Goal: Information Seeking & Learning: Learn about a topic

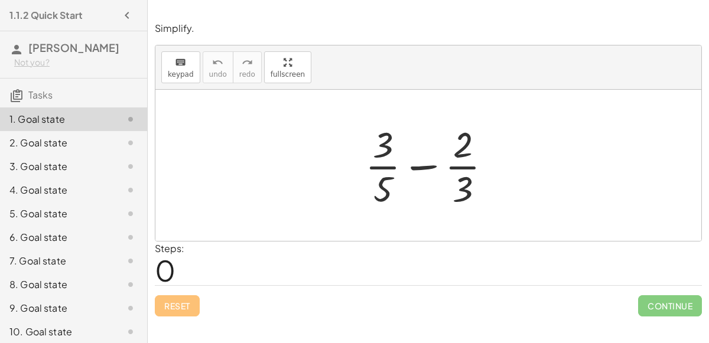
click at [415, 166] on div at bounding box center [433, 165] width 148 height 91
drag, startPoint x: 467, startPoint y: 188, endPoint x: 405, endPoint y: 161, distance: 67.2
click at [405, 161] on div at bounding box center [433, 165] width 148 height 91
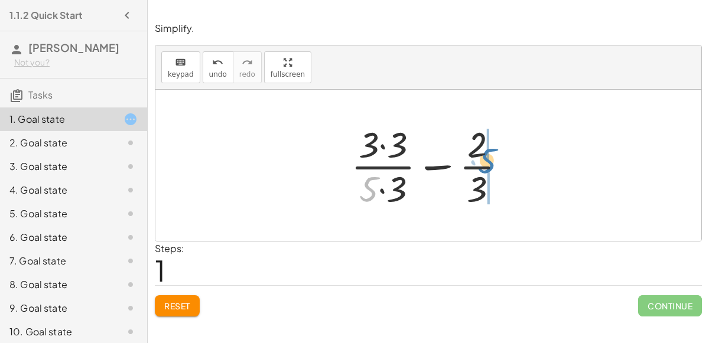
drag, startPoint x: 366, startPoint y: 194, endPoint x: 484, endPoint y: 166, distance: 121.0
click at [484, 166] on div at bounding box center [433, 165] width 177 height 91
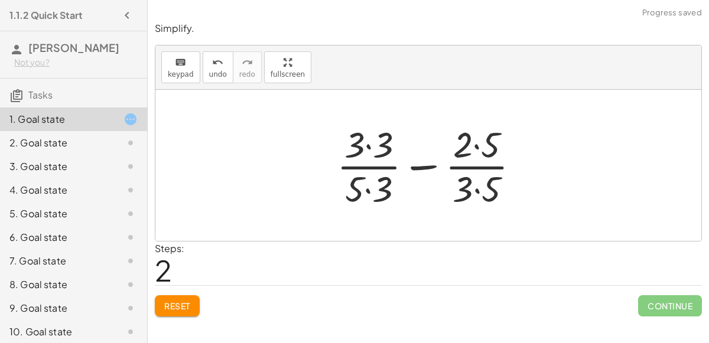
click at [484, 153] on div at bounding box center [433, 165] width 204 height 91
click at [482, 194] on div at bounding box center [433, 165] width 204 height 91
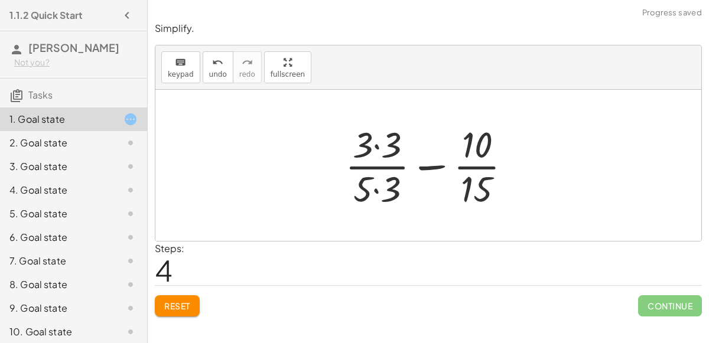
click at [385, 154] on div at bounding box center [432, 165] width 187 height 91
click at [385, 179] on div at bounding box center [433, 165] width 186 height 91
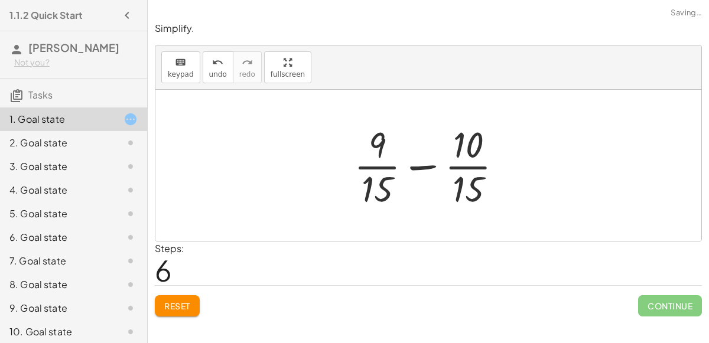
click at [414, 165] on div at bounding box center [433, 165] width 170 height 91
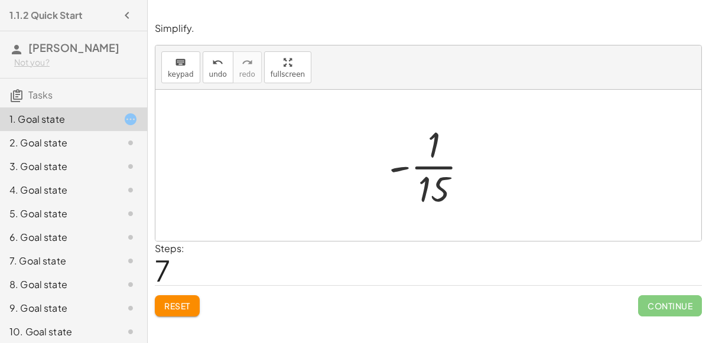
click at [424, 170] on div at bounding box center [433, 165] width 101 height 91
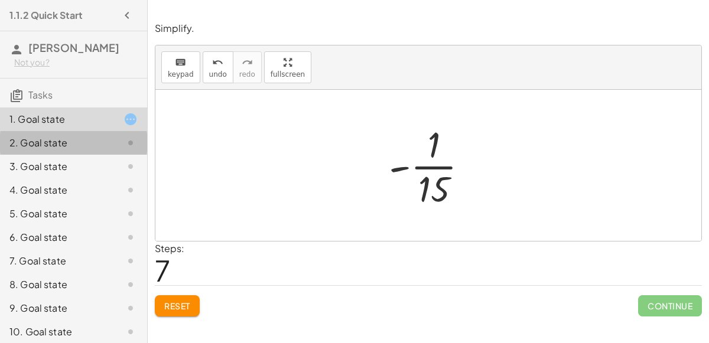
click at [64, 140] on div "2. Goal state" at bounding box center [56, 143] width 95 height 14
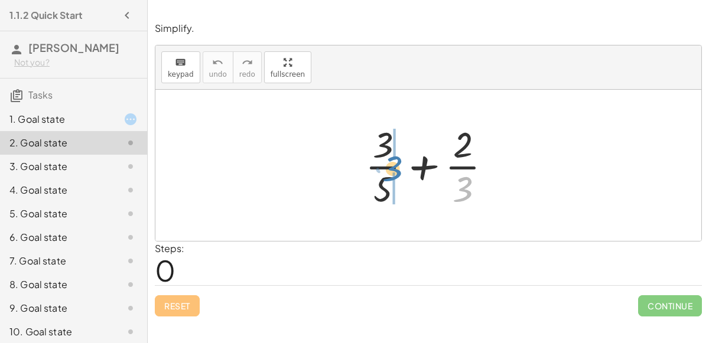
drag, startPoint x: 464, startPoint y: 189, endPoint x: 394, endPoint y: 168, distance: 72.8
click at [394, 168] on div at bounding box center [433, 165] width 148 height 91
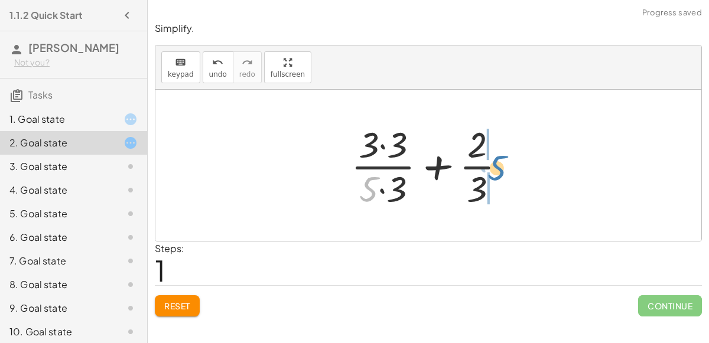
drag, startPoint x: 369, startPoint y: 190, endPoint x: 498, endPoint y: 168, distance: 131.3
click at [498, 168] on div at bounding box center [433, 165] width 177 height 91
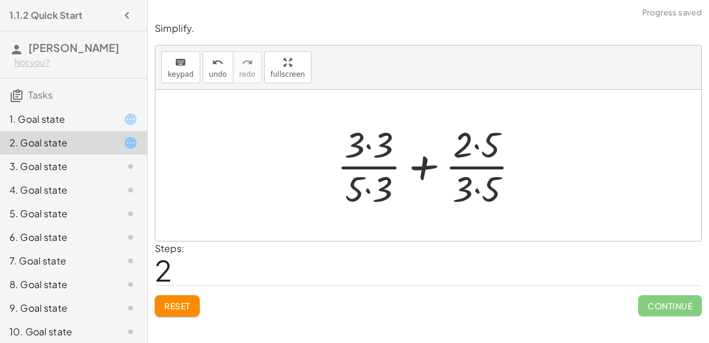
click at [485, 171] on div at bounding box center [433, 165] width 204 height 91
click at [475, 155] on div at bounding box center [433, 165] width 204 height 91
click at [473, 141] on div at bounding box center [433, 165] width 204 height 91
click at [476, 187] on div at bounding box center [433, 165] width 204 height 91
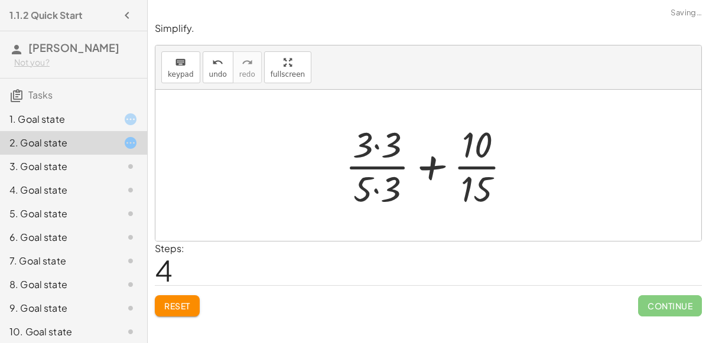
click at [376, 194] on div at bounding box center [432, 165] width 187 height 91
click at [377, 144] on div at bounding box center [432, 165] width 187 height 91
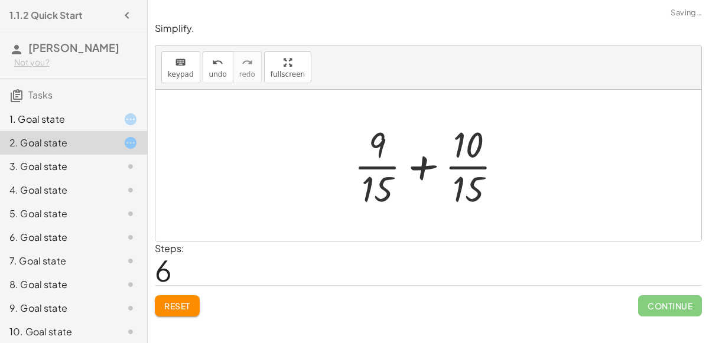
click at [421, 167] on div at bounding box center [433, 165] width 170 height 91
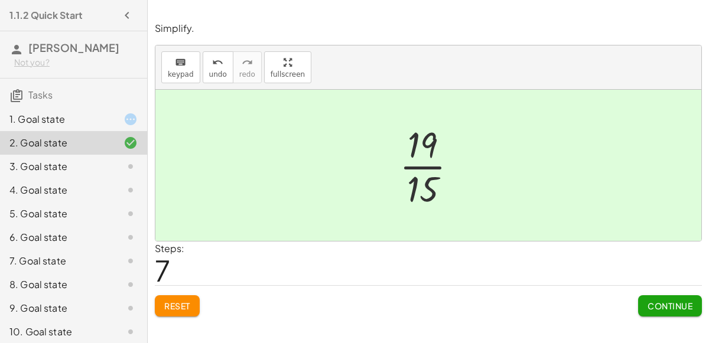
click at [138, 155] on div "1. Goal state" at bounding box center [73, 167] width 147 height 24
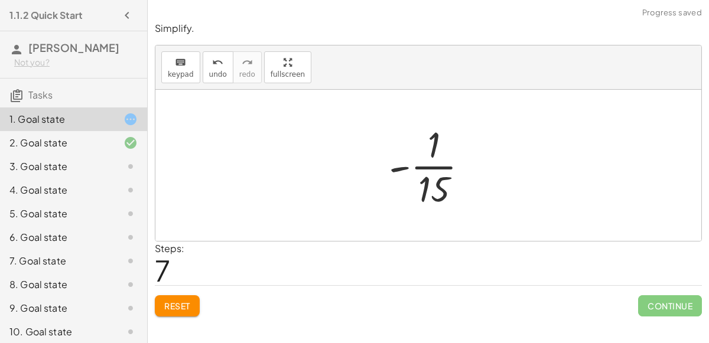
click at [171, 309] on span "Reset" at bounding box center [177, 306] width 26 height 11
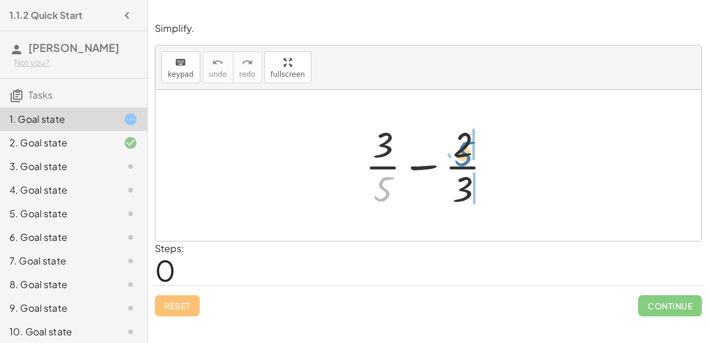
drag, startPoint x: 382, startPoint y: 184, endPoint x: 463, endPoint y: 148, distance: 88.9
click at [463, 148] on div at bounding box center [433, 165] width 148 height 91
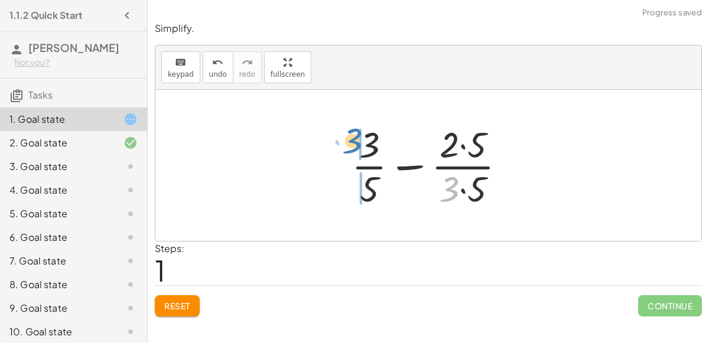
drag, startPoint x: 450, startPoint y: 192, endPoint x: 357, endPoint y: 145, distance: 103.9
click at [357, 145] on div at bounding box center [434, 165] width 176 height 91
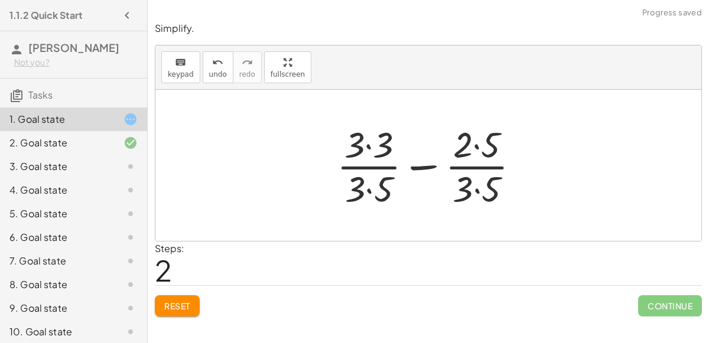
click at [368, 148] on div at bounding box center [433, 165] width 204 height 91
click at [369, 188] on div at bounding box center [433, 165] width 203 height 91
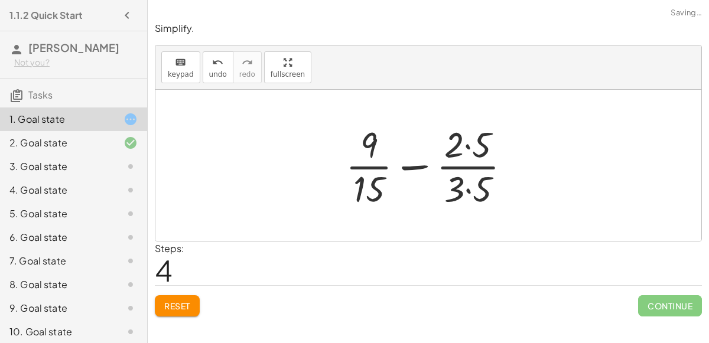
click at [471, 144] on div at bounding box center [433, 165] width 186 height 91
click at [471, 189] on div at bounding box center [433, 165] width 186 height 91
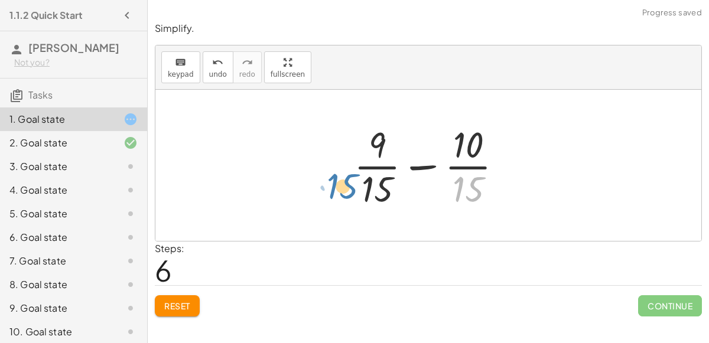
drag, startPoint x: 474, startPoint y: 184, endPoint x: 348, endPoint y: 180, distance: 126.6
click at [348, 180] on div at bounding box center [433, 165] width 170 height 91
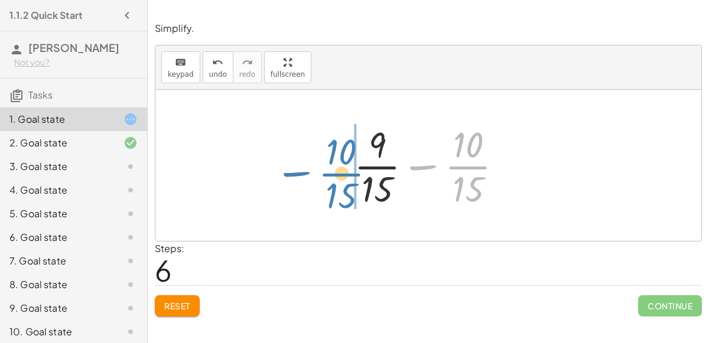
drag, startPoint x: 471, startPoint y: 166, endPoint x: 346, endPoint y: 170, distance: 124.8
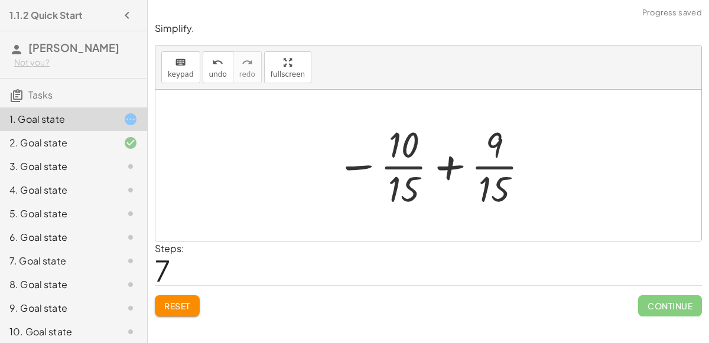
click at [449, 166] on div at bounding box center [433, 165] width 206 height 91
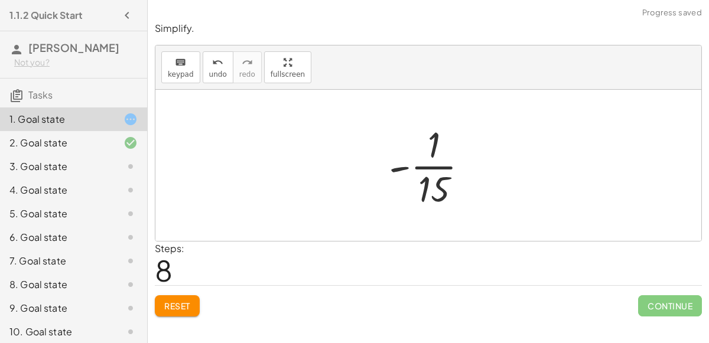
click at [116, 160] on div at bounding box center [121, 167] width 33 height 14
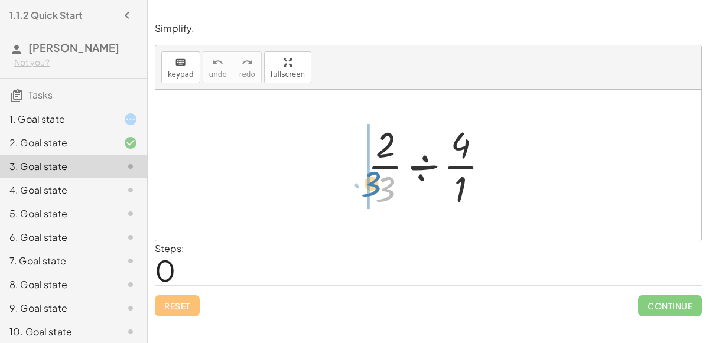
drag, startPoint x: 393, startPoint y: 181, endPoint x: 377, endPoint y: 178, distance: 16.9
click at [377, 178] on div at bounding box center [433, 165] width 143 height 91
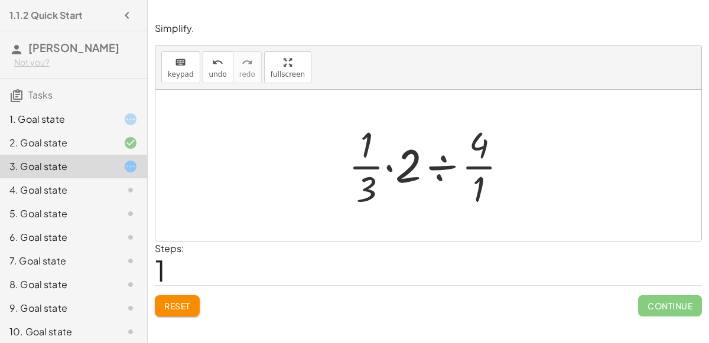
click at [189, 307] on span "Reset" at bounding box center [177, 306] width 26 height 11
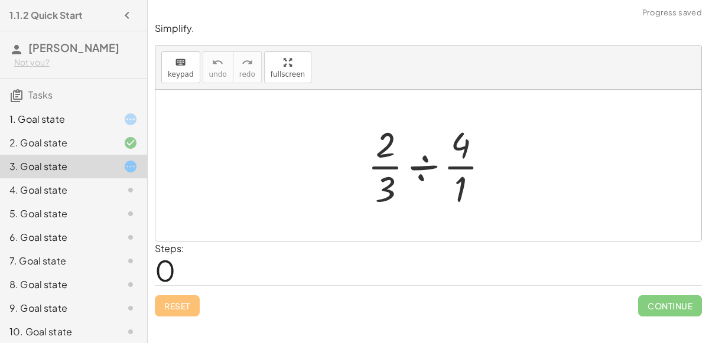
click at [422, 164] on div at bounding box center [433, 165] width 143 height 91
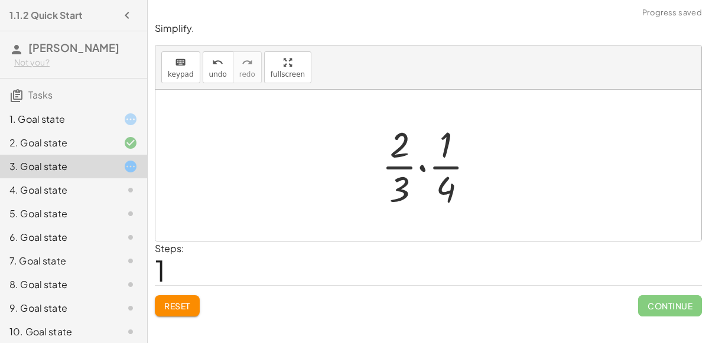
click at [423, 167] on div at bounding box center [433, 165] width 114 height 91
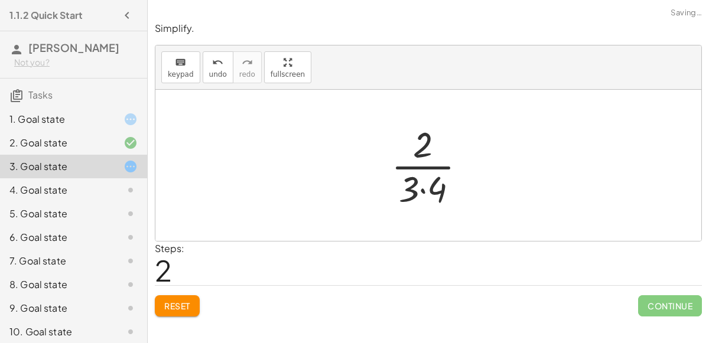
click at [423, 189] on div at bounding box center [433, 165] width 96 height 91
click at [421, 157] on div at bounding box center [434, 165] width 80 height 91
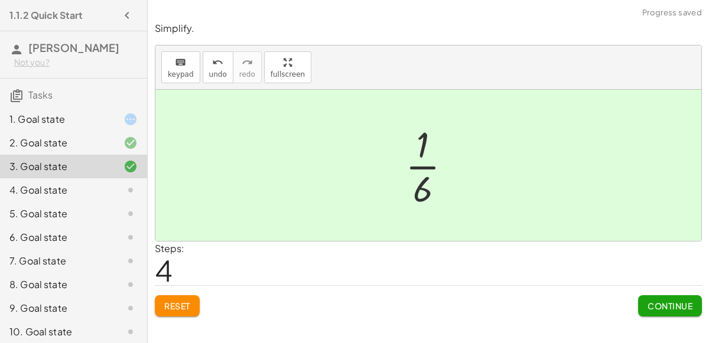
click at [79, 142] on div "2. Goal state" at bounding box center [56, 143] width 95 height 14
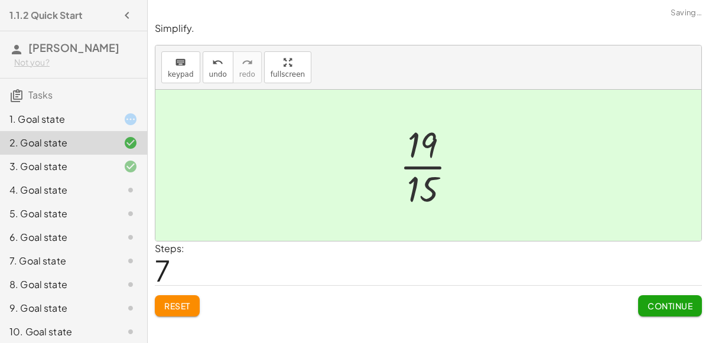
click at [76, 115] on div "1. Goal state" at bounding box center [56, 119] width 95 height 14
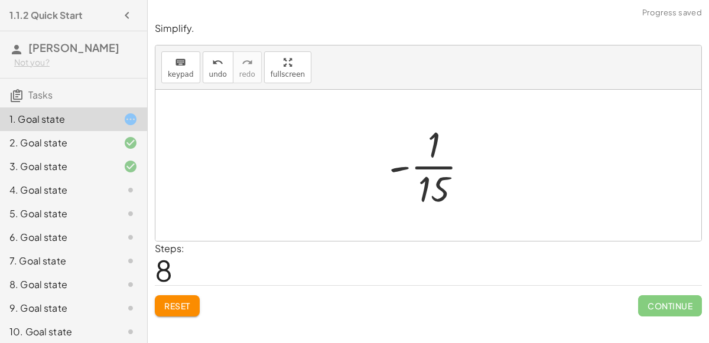
click at [433, 166] on div at bounding box center [433, 165] width 101 height 91
click at [134, 190] on icon at bounding box center [131, 190] width 14 height 14
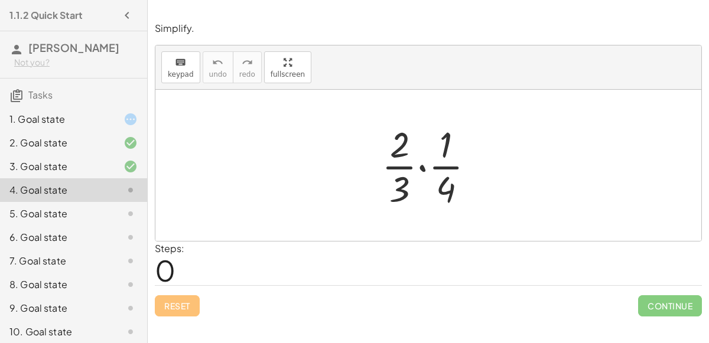
click at [47, 119] on div "1. Goal state" at bounding box center [56, 119] width 95 height 14
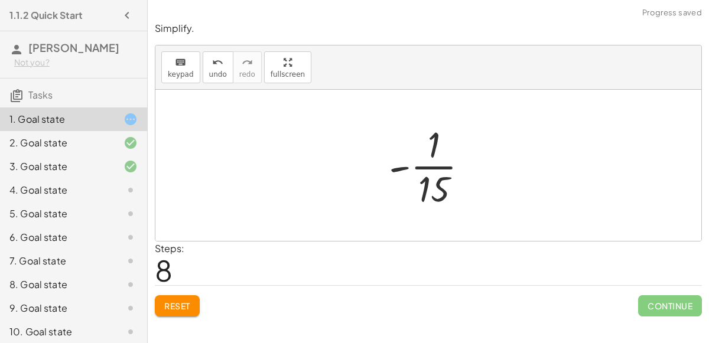
click at [174, 307] on span "Reset" at bounding box center [177, 306] width 26 height 11
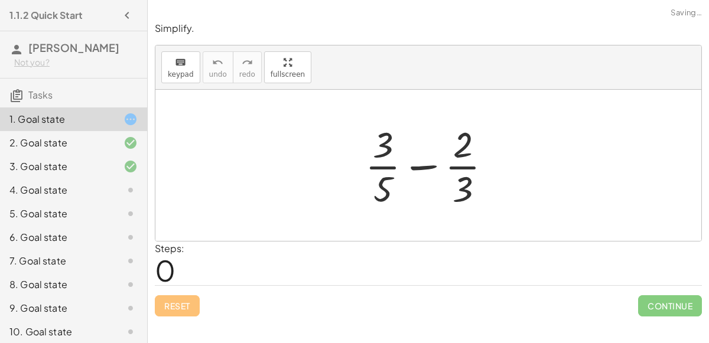
click at [417, 166] on div at bounding box center [433, 165] width 148 height 91
click at [128, 184] on icon at bounding box center [131, 190] width 14 height 14
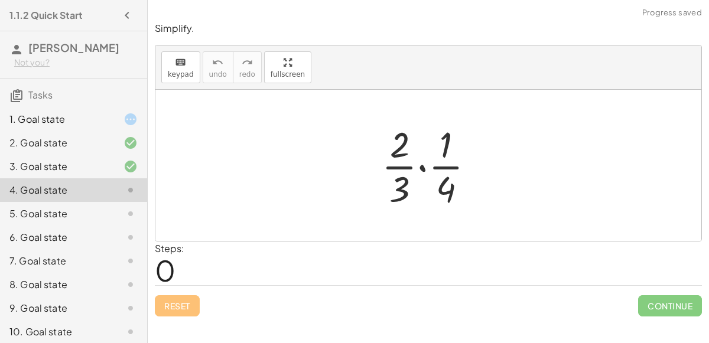
click at [422, 166] on div at bounding box center [433, 165] width 114 height 91
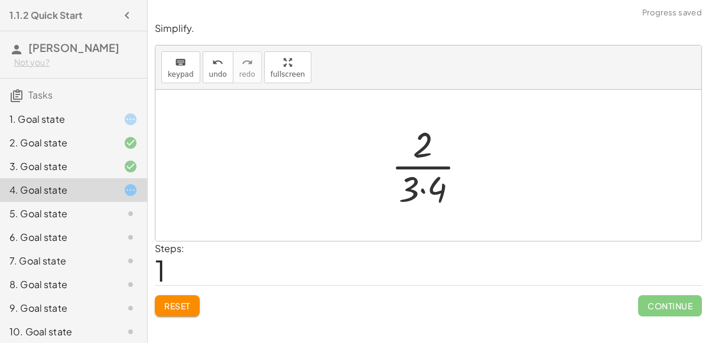
click at [423, 189] on div at bounding box center [433, 165] width 96 height 91
click at [424, 183] on div at bounding box center [434, 165] width 80 height 91
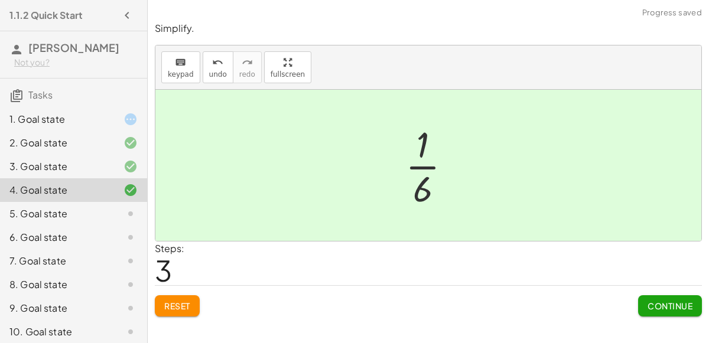
click at [58, 171] on div "3. Goal state" at bounding box center [56, 167] width 95 height 14
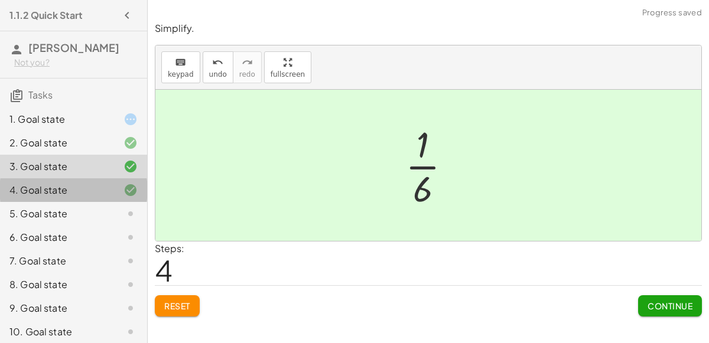
click at [59, 226] on div "4. Goal state" at bounding box center [73, 238] width 147 height 24
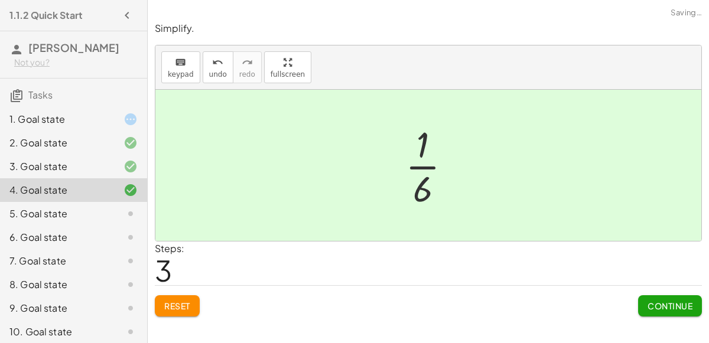
click at [58, 212] on div "5. Goal state" at bounding box center [56, 214] width 95 height 14
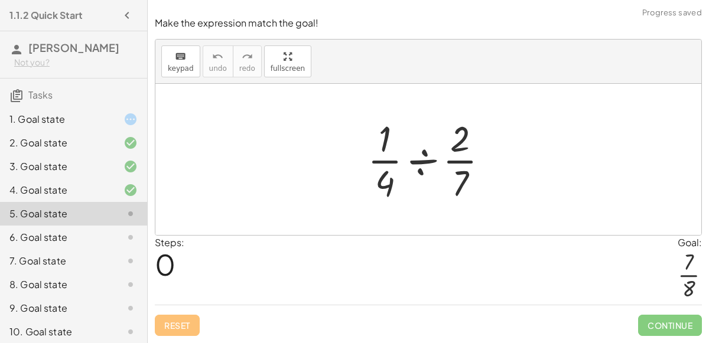
click at [418, 158] on div at bounding box center [433, 159] width 142 height 91
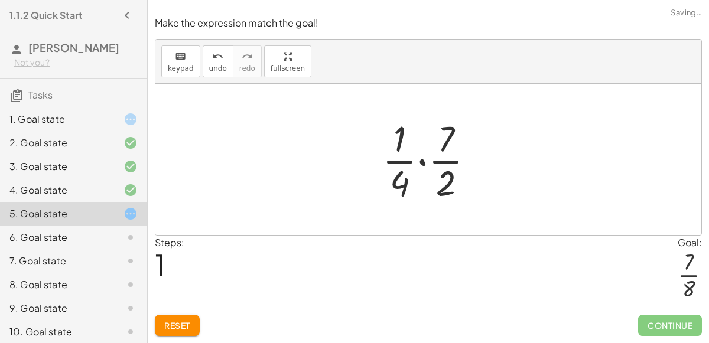
click at [418, 158] on div at bounding box center [433, 159] width 113 height 91
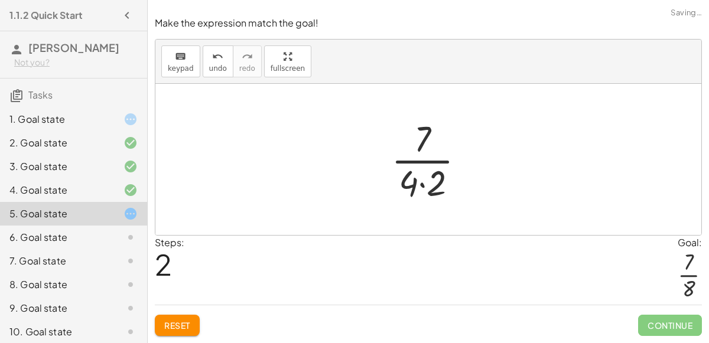
click at [424, 183] on div at bounding box center [432, 159] width 95 height 91
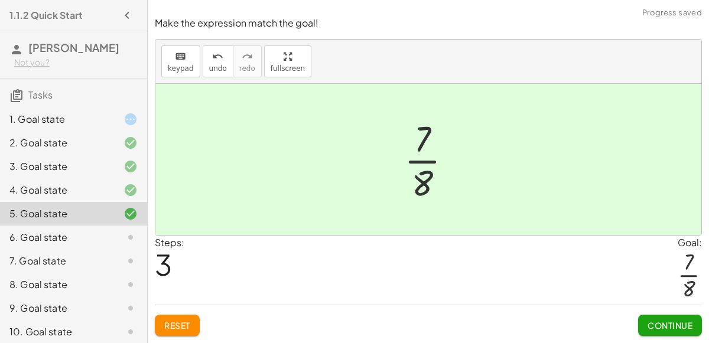
click at [84, 234] on div "6. Goal state" at bounding box center [56, 238] width 95 height 14
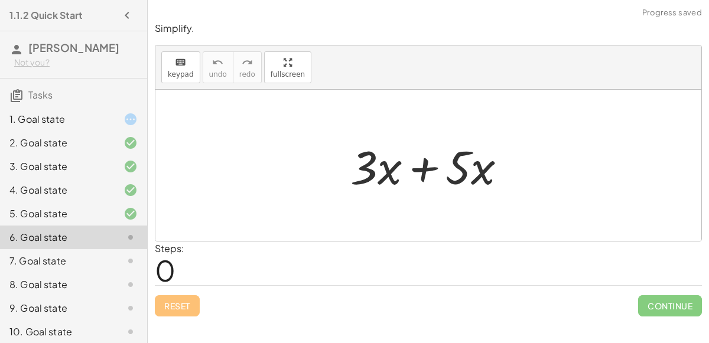
click at [426, 168] on div at bounding box center [434, 165] width 178 height 61
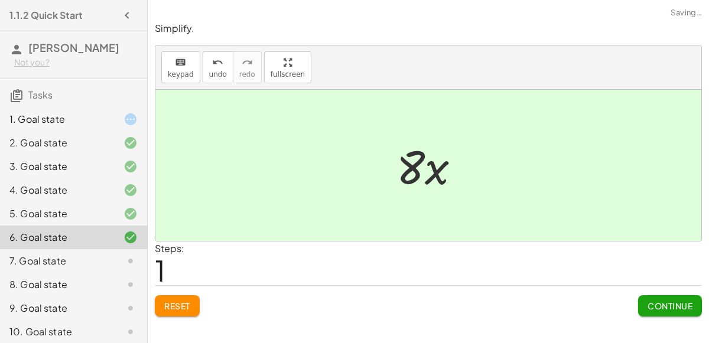
click at [79, 266] on div "7. Goal state" at bounding box center [56, 261] width 95 height 14
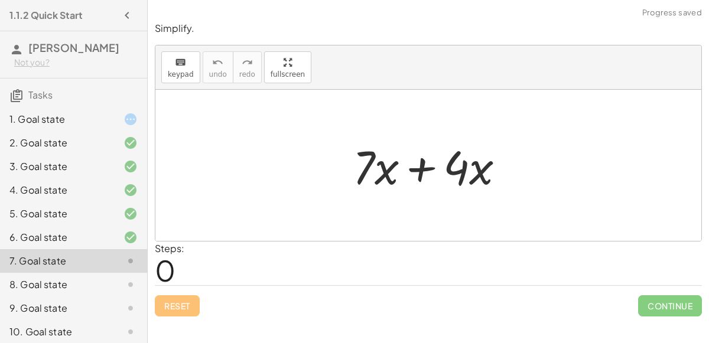
click at [422, 163] on div at bounding box center [433, 165] width 173 height 61
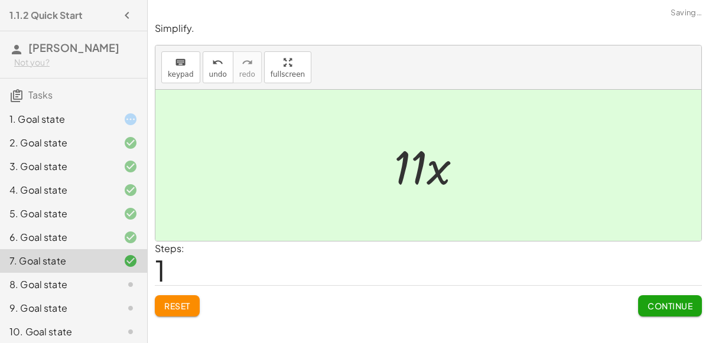
click at [87, 278] on div "8. Goal state" at bounding box center [56, 285] width 95 height 14
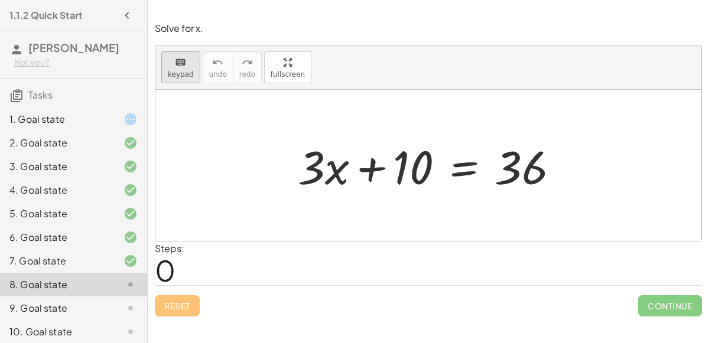
click at [185, 70] on span "keypad" at bounding box center [181, 74] width 26 height 8
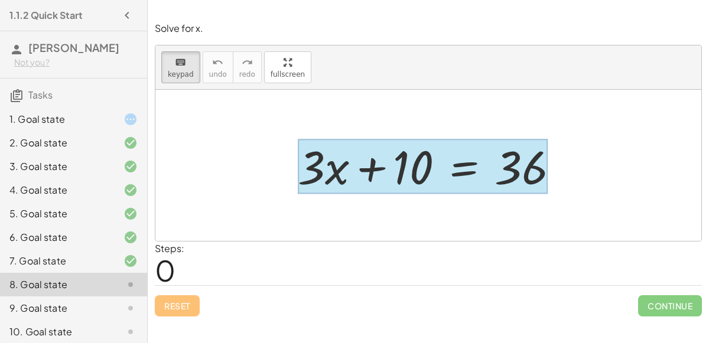
click at [459, 162] on div at bounding box center [423, 166] width 250 height 55
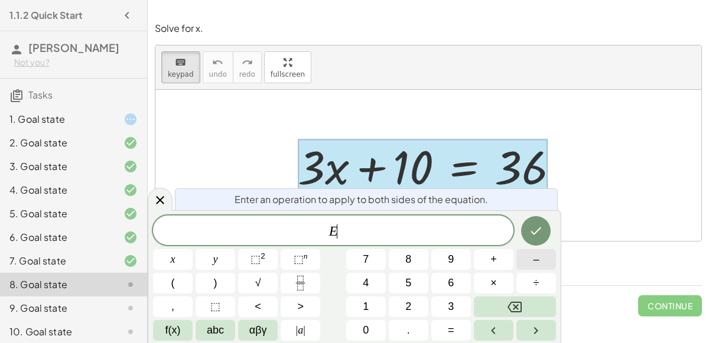
click at [543, 262] on button "–" at bounding box center [537, 259] width 40 height 21
click at [378, 305] on button "1" at bounding box center [366, 307] width 40 height 21
click at [369, 327] on button "0" at bounding box center [366, 330] width 40 height 21
click at [540, 231] on icon "Done" at bounding box center [536, 231] width 14 height 14
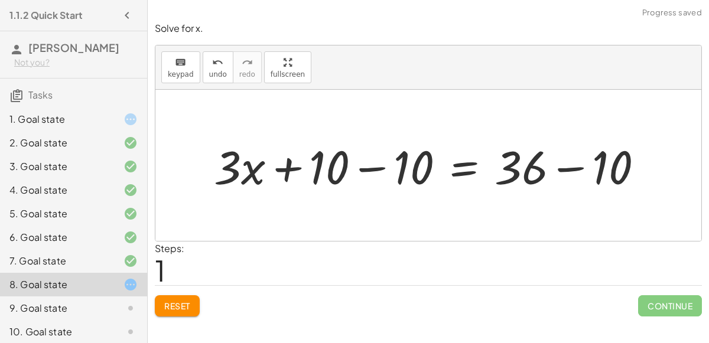
click at [360, 168] on div at bounding box center [433, 165] width 451 height 61
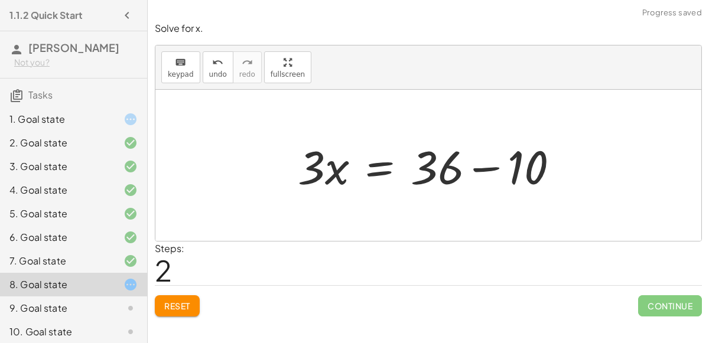
click at [489, 165] on div at bounding box center [433, 165] width 283 height 61
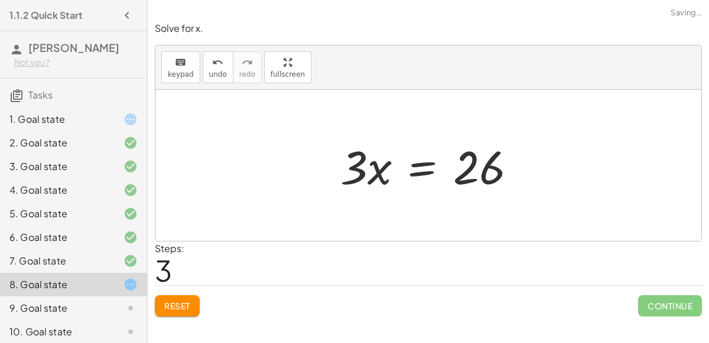
click at [426, 164] on div at bounding box center [433, 165] width 197 height 61
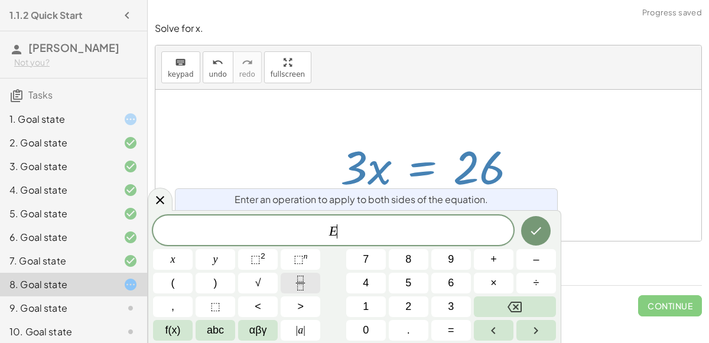
click at [298, 285] on icon "Fraction" at bounding box center [300, 283] width 15 height 15
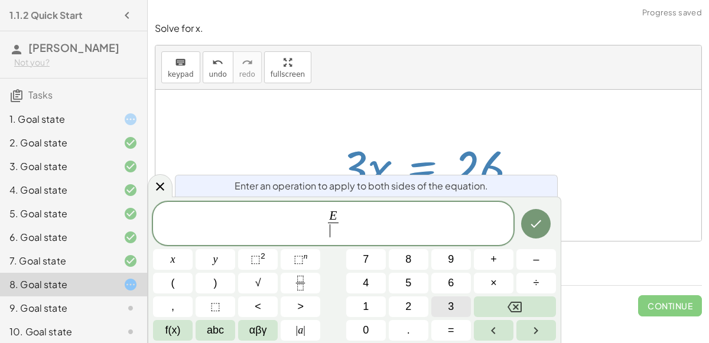
click at [460, 311] on button "3" at bounding box center [451, 307] width 40 height 21
click at [538, 232] on button "Done" at bounding box center [536, 224] width 30 height 30
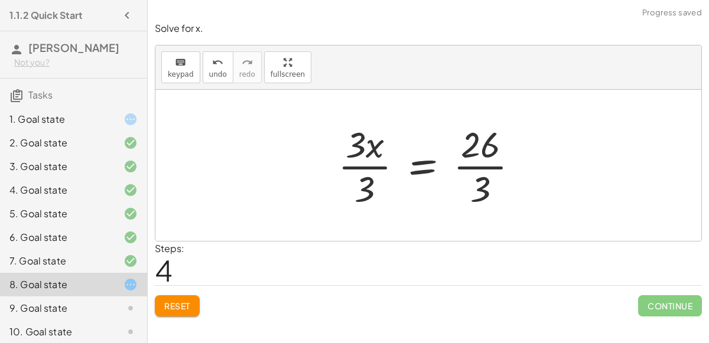
click at [366, 166] on div at bounding box center [433, 165] width 202 height 91
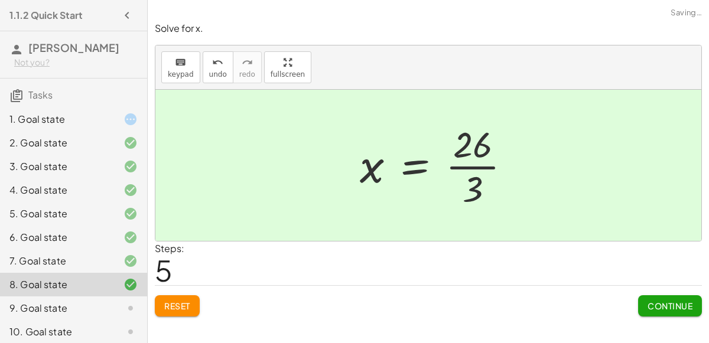
click at [485, 166] on div at bounding box center [440, 165] width 173 height 91
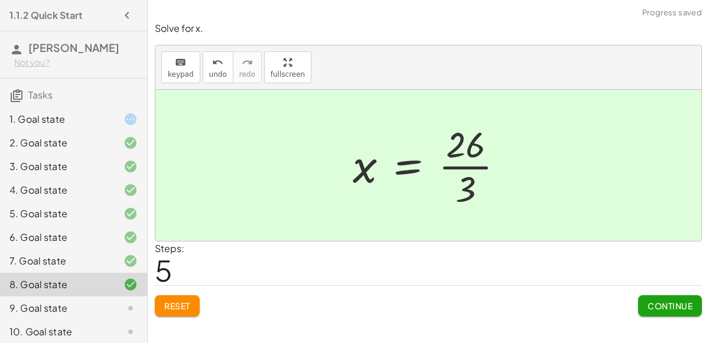
click at [54, 307] on div "9. Goal state" at bounding box center [56, 308] width 95 height 14
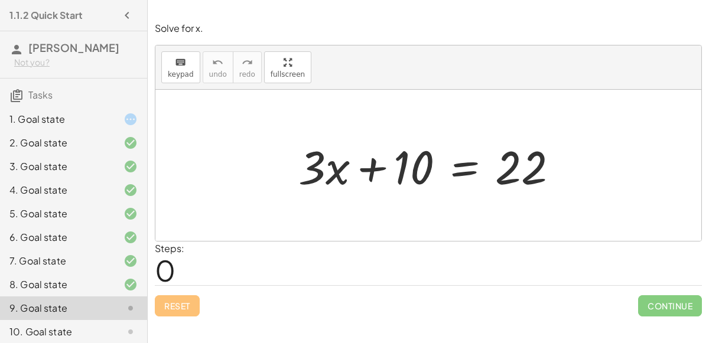
click at [460, 166] on div at bounding box center [433, 165] width 281 height 61
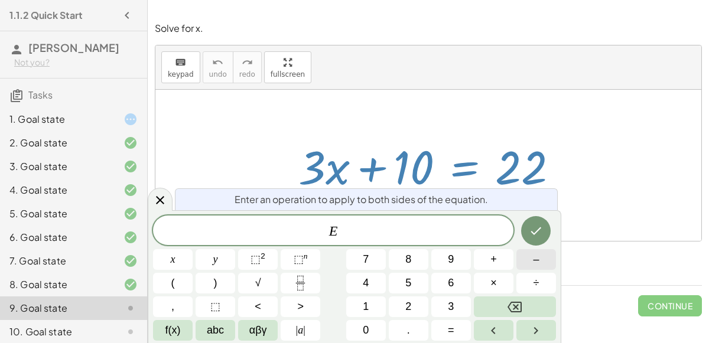
click at [536, 263] on span "–" at bounding box center [536, 260] width 6 height 16
click at [377, 309] on button "1" at bounding box center [366, 307] width 40 height 21
click at [372, 324] on button "0" at bounding box center [366, 330] width 40 height 21
click at [536, 232] on icon "Done" at bounding box center [536, 232] width 11 height 8
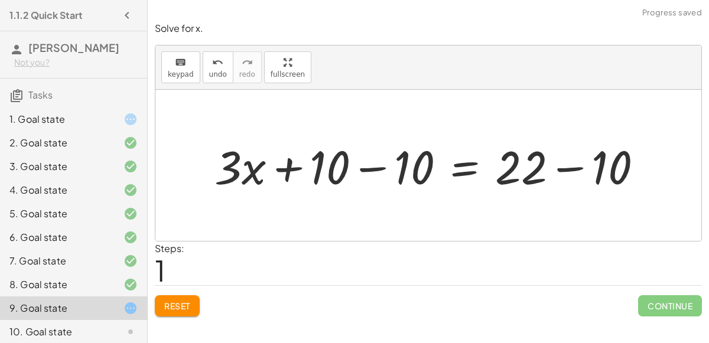
click at [365, 163] on div at bounding box center [434, 165] width 450 height 61
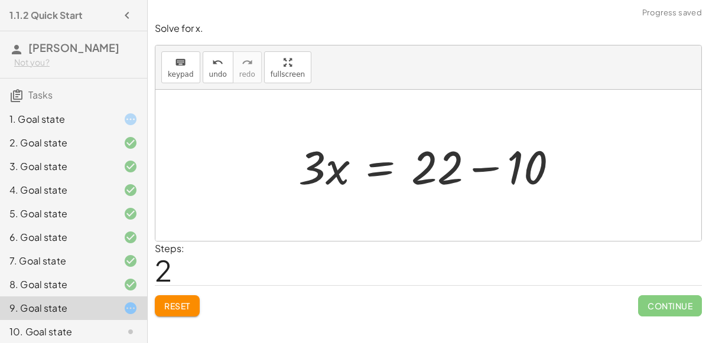
click at [490, 168] on div at bounding box center [433, 165] width 281 height 61
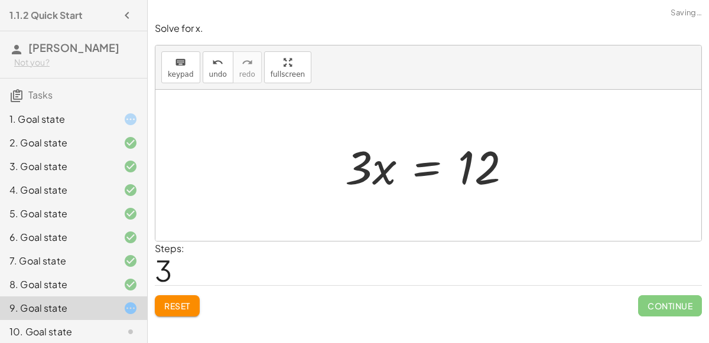
click at [425, 166] on div at bounding box center [432, 165] width 187 height 61
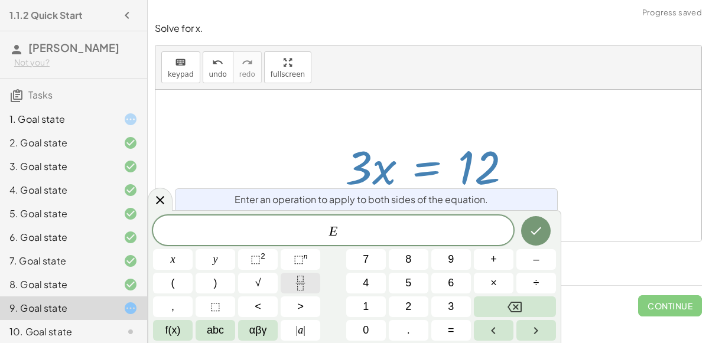
click at [298, 277] on icon "Fraction" at bounding box center [300, 283] width 15 height 15
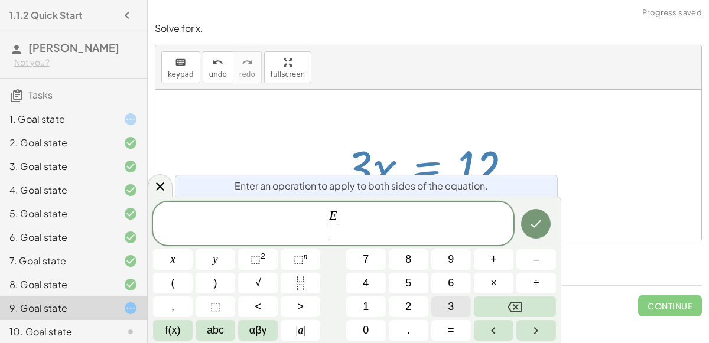
click at [441, 302] on button "3" at bounding box center [451, 307] width 40 height 21
click at [532, 229] on icon "Done" at bounding box center [536, 224] width 14 height 14
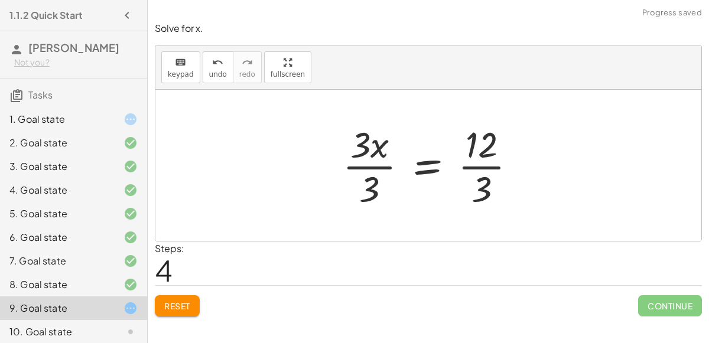
click at [376, 147] on div at bounding box center [434, 165] width 195 height 91
click at [378, 168] on div at bounding box center [433, 165] width 195 height 91
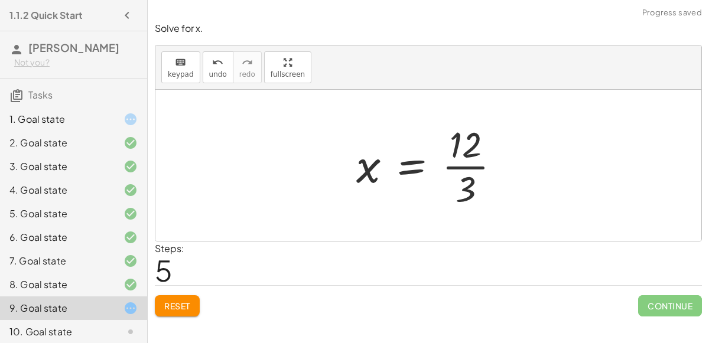
click at [465, 168] on div at bounding box center [434, 165] width 166 height 91
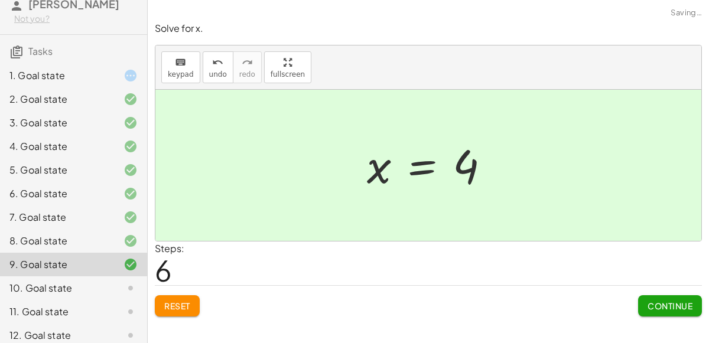
scroll to position [47, 0]
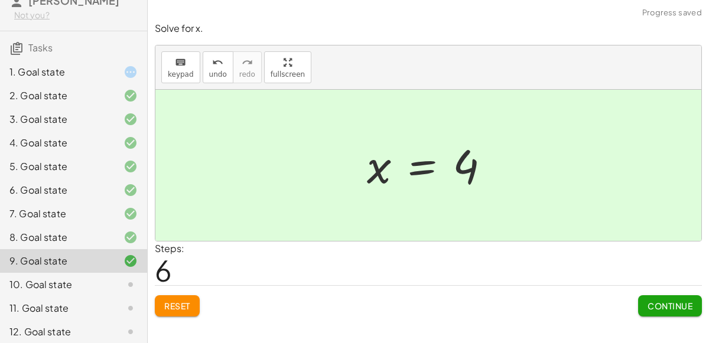
click at [66, 290] on div "10. Goal state" at bounding box center [56, 285] width 95 height 14
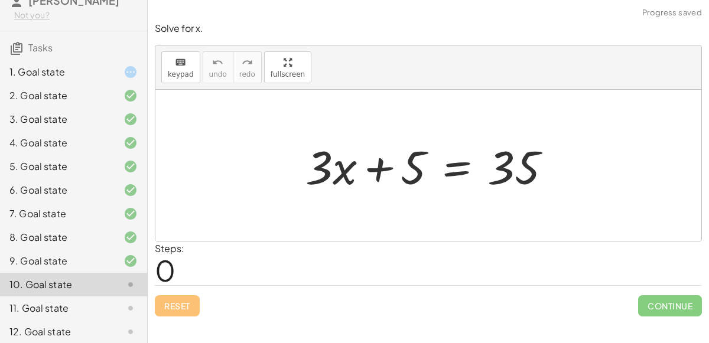
click at [461, 168] on div at bounding box center [433, 165] width 267 height 61
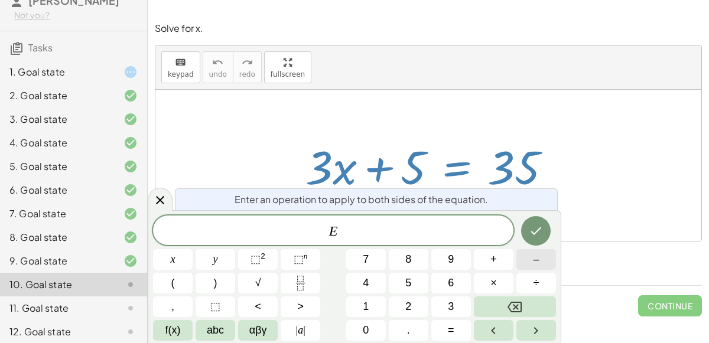
click at [523, 262] on button "–" at bounding box center [537, 259] width 40 height 21
click at [395, 281] on button "5" at bounding box center [409, 283] width 40 height 21
click at [538, 228] on icon "Done" at bounding box center [536, 231] width 14 height 14
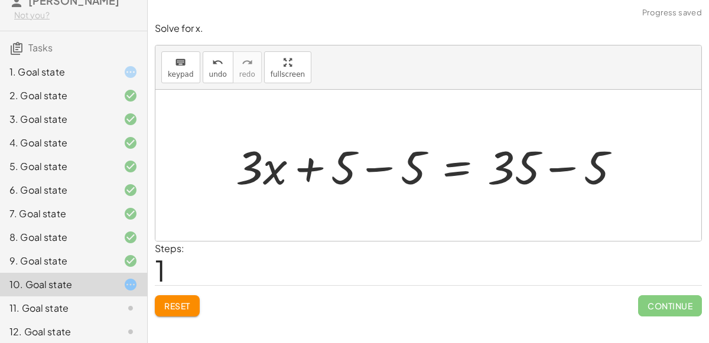
click at [377, 166] on div at bounding box center [433, 165] width 406 height 61
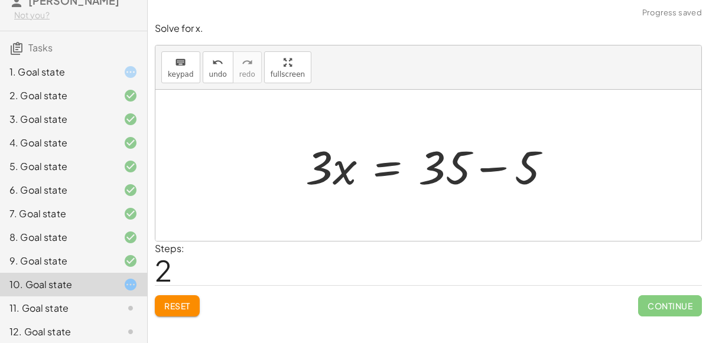
click at [496, 165] on div at bounding box center [433, 165] width 267 height 61
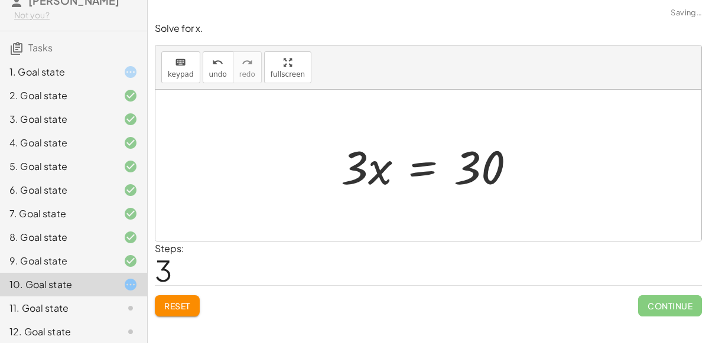
click at [420, 171] on div at bounding box center [433, 165] width 196 height 61
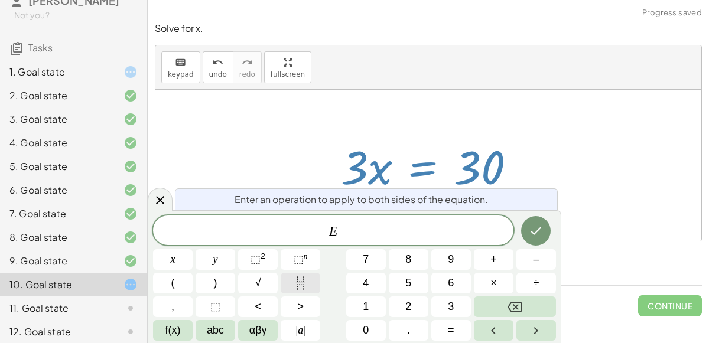
click at [307, 282] on icon "Fraction" at bounding box center [300, 283] width 15 height 15
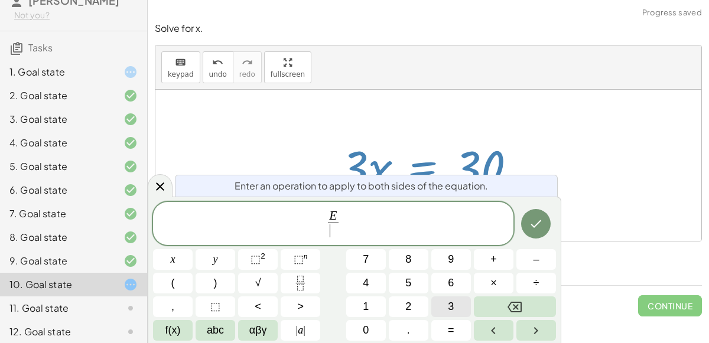
click at [434, 307] on button "3" at bounding box center [451, 307] width 40 height 21
click at [544, 224] on button "Done" at bounding box center [536, 224] width 30 height 30
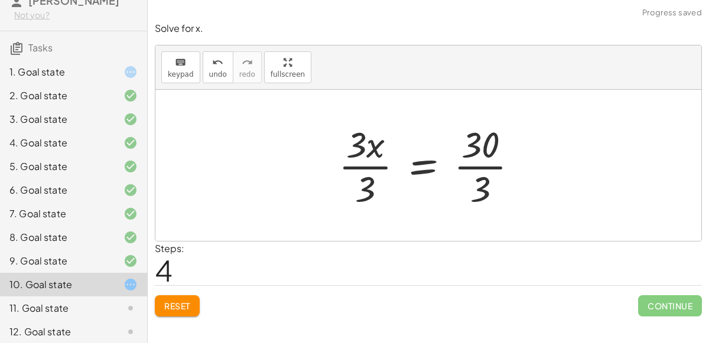
click at [480, 148] on div at bounding box center [433, 165] width 201 height 91
click at [481, 162] on div at bounding box center [433, 165] width 201 height 91
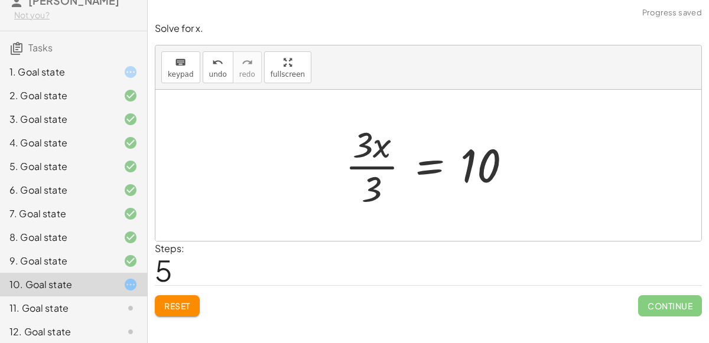
click at [368, 163] on div at bounding box center [433, 165] width 188 height 91
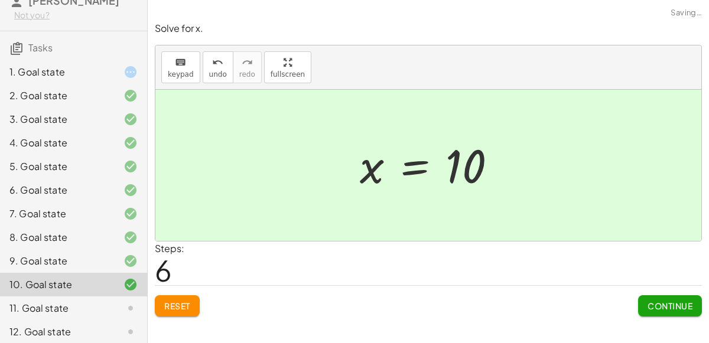
click at [79, 311] on div "11. Goal state" at bounding box center [56, 308] width 95 height 14
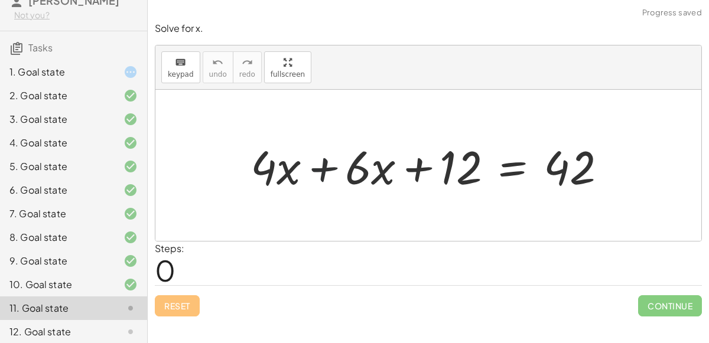
click at [322, 166] on div at bounding box center [434, 165] width 378 height 61
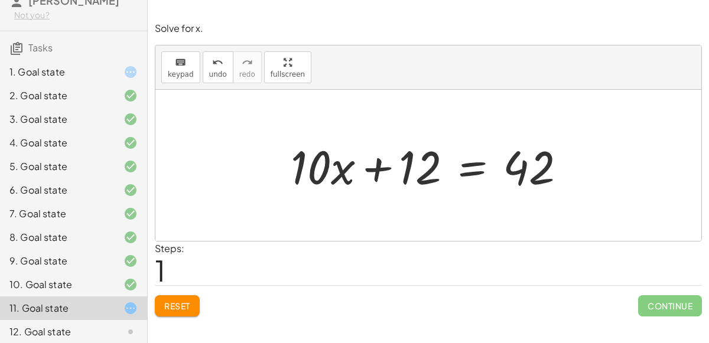
click at [472, 172] on div at bounding box center [433, 165] width 297 height 61
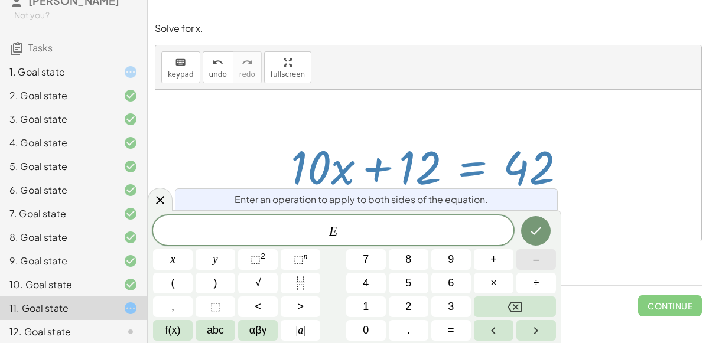
click at [522, 266] on button "–" at bounding box center [537, 259] width 40 height 21
click at [371, 309] on button "1" at bounding box center [366, 307] width 40 height 21
click at [398, 310] on button "2" at bounding box center [409, 307] width 40 height 21
click at [538, 235] on icon "Done" at bounding box center [536, 231] width 14 height 14
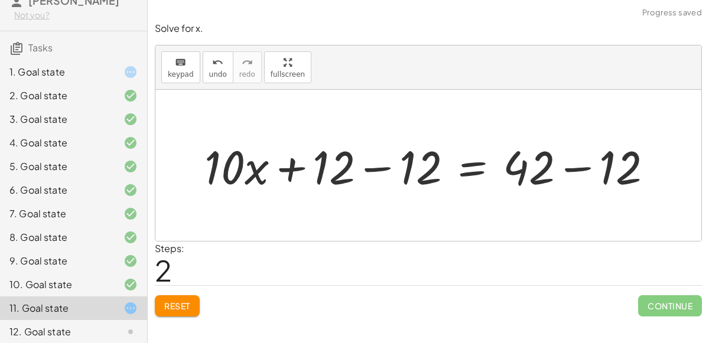
click at [414, 165] on div at bounding box center [433, 165] width 469 height 61
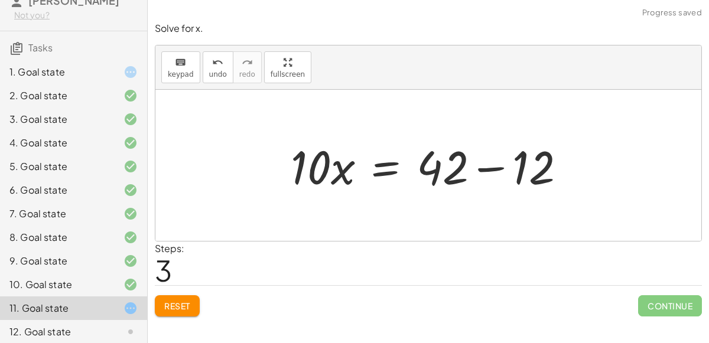
click at [486, 170] on div at bounding box center [433, 165] width 297 height 61
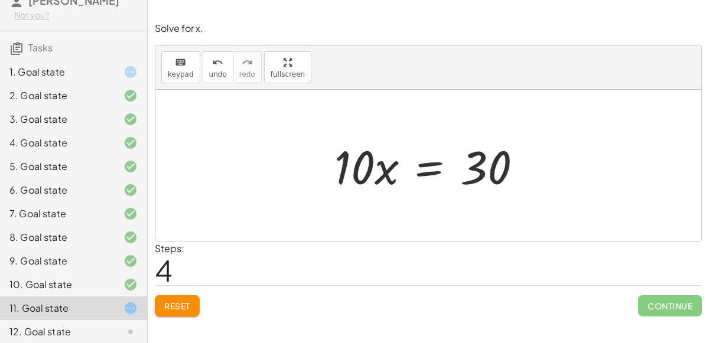
click at [426, 167] on div at bounding box center [433, 165] width 209 height 61
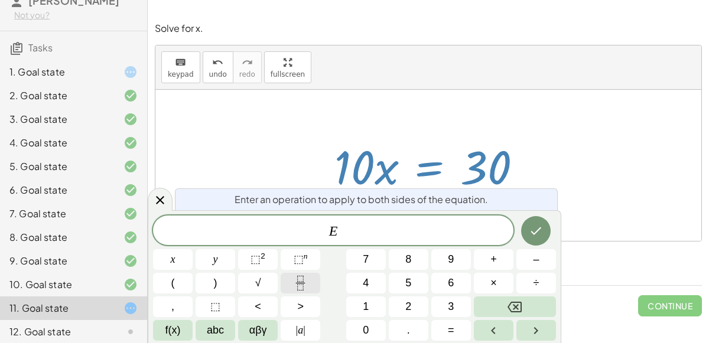
click at [293, 277] on button "Fraction" at bounding box center [301, 283] width 40 height 21
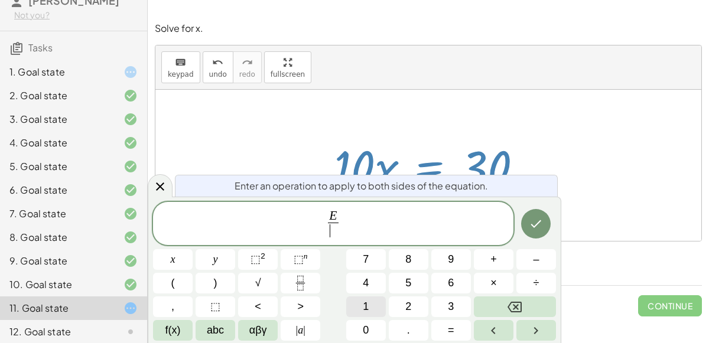
click at [355, 303] on button "1" at bounding box center [366, 307] width 40 height 21
click at [351, 330] on button "0" at bounding box center [366, 330] width 40 height 21
click at [538, 219] on icon "Done" at bounding box center [536, 224] width 14 height 14
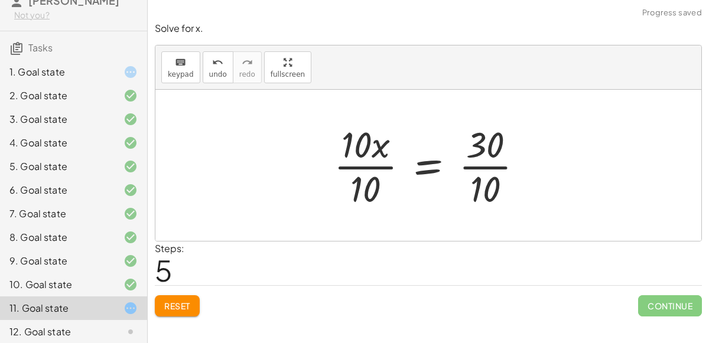
click at [365, 170] on div at bounding box center [433, 165] width 211 height 91
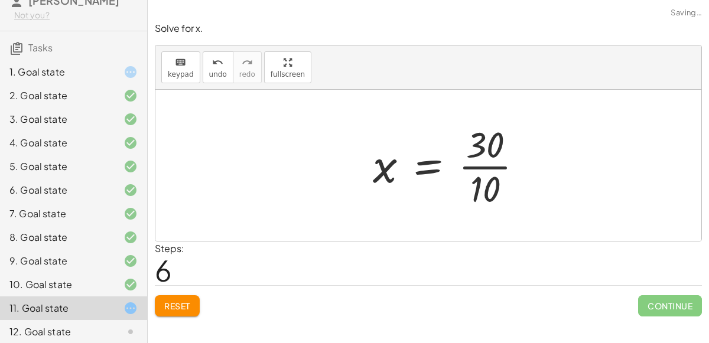
click at [481, 169] on div at bounding box center [452, 165] width 171 height 91
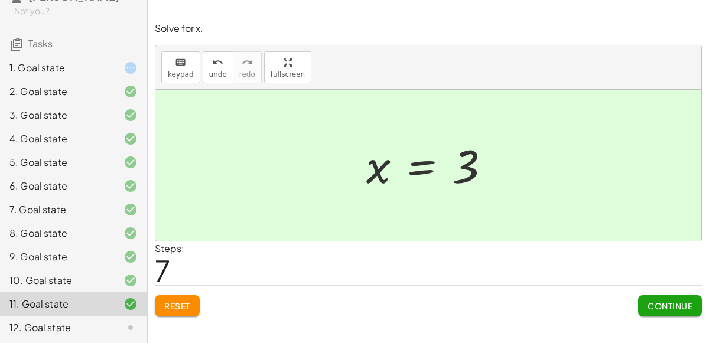
scroll to position [46, 0]
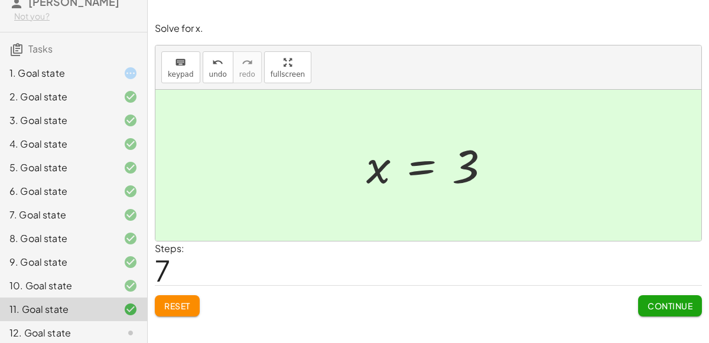
click at [83, 332] on div "12. Goal state" at bounding box center [56, 333] width 95 height 14
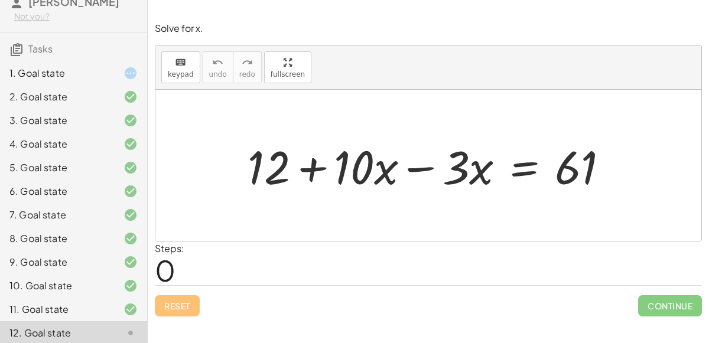
click at [421, 168] on div at bounding box center [433, 165] width 383 height 61
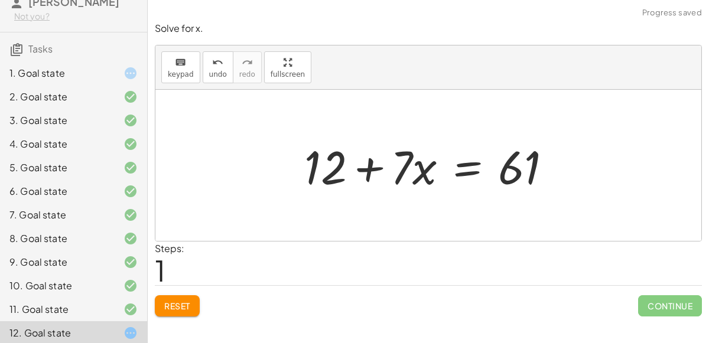
click at [462, 170] on div at bounding box center [432, 165] width 269 height 61
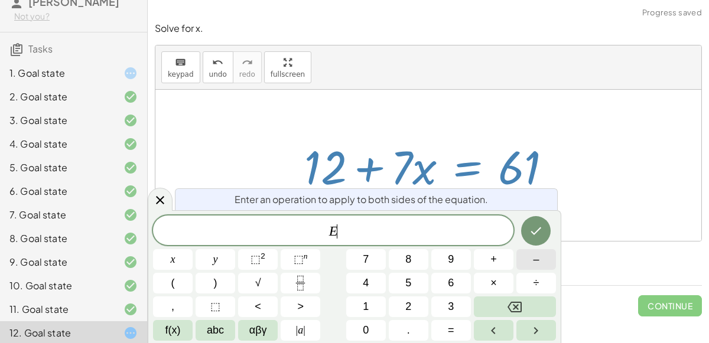
click at [517, 263] on button "–" at bounding box center [537, 259] width 40 height 21
click at [359, 306] on button "1" at bounding box center [366, 307] width 40 height 21
click at [405, 309] on span "2" at bounding box center [408, 307] width 6 height 16
click at [538, 223] on button "Done" at bounding box center [536, 231] width 30 height 30
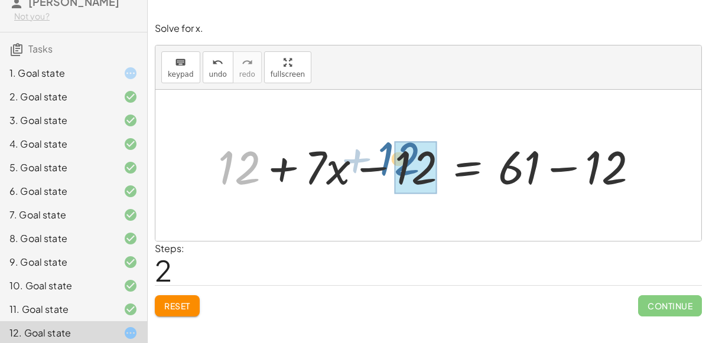
drag, startPoint x: 246, startPoint y: 166, endPoint x: 407, endPoint y: 160, distance: 160.9
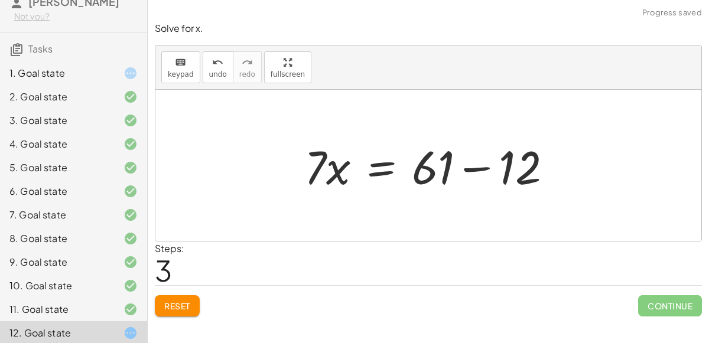
click at [482, 166] on div at bounding box center [432, 165] width 269 height 61
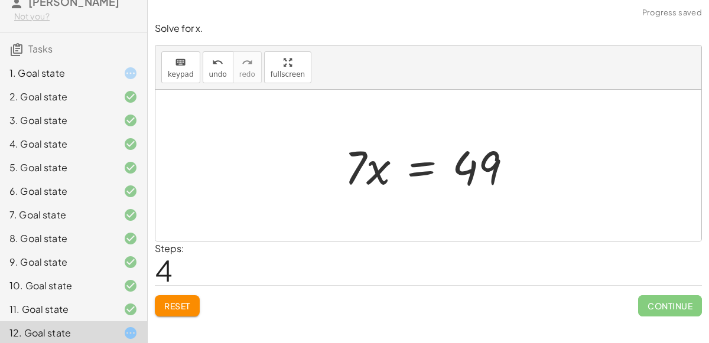
click at [418, 169] on div at bounding box center [433, 165] width 189 height 61
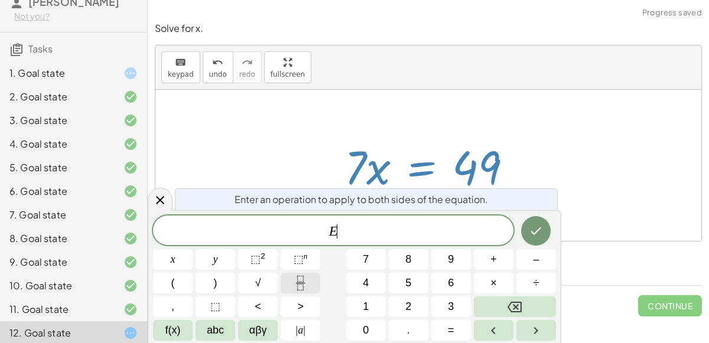
click at [298, 289] on icon "Fraction" at bounding box center [300, 283] width 15 height 15
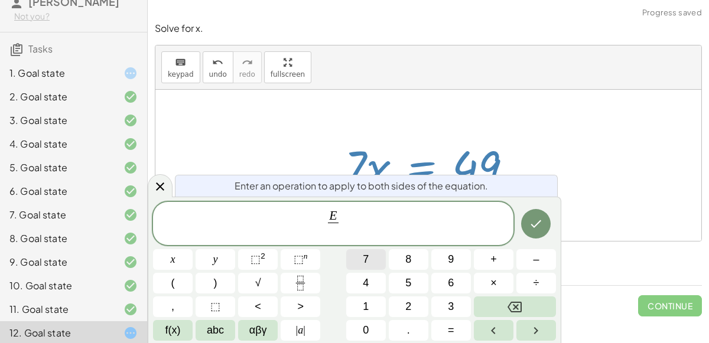
click at [364, 260] on span "7" at bounding box center [366, 260] width 6 height 16
click at [541, 223] on icon "Done" at bounding box center [536, 224] width 14 height 14
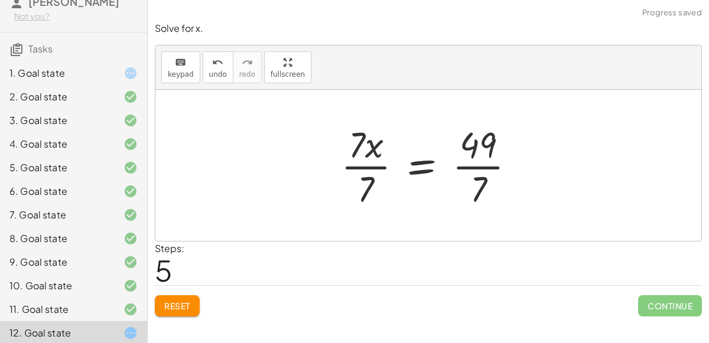
click at [423, 165] on div at bounding box center [433, 165] width 196 height 91
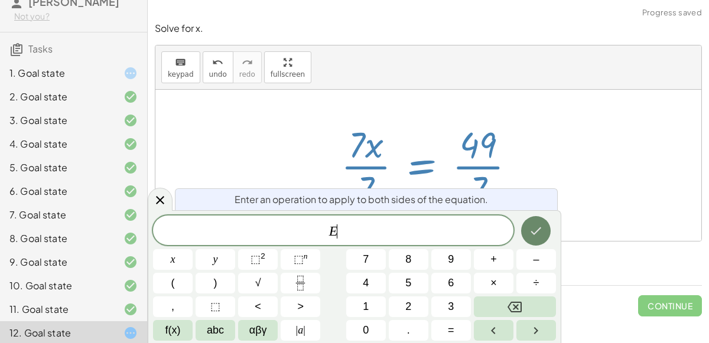
click at [542, 223] on button "Done" at bounding box center [536, 231] width 30 height 30
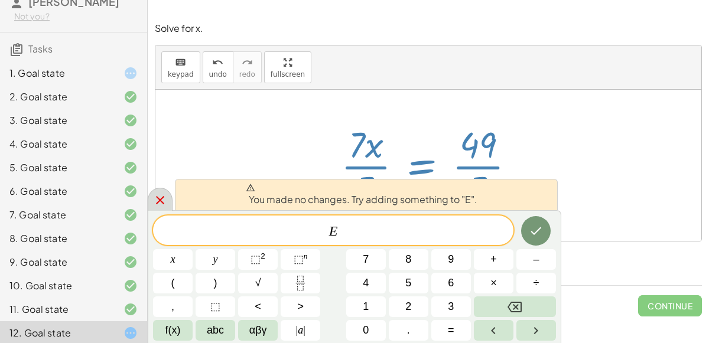
click at [164, 199] on icon at bounding box center [160, 200] width 14 height 14
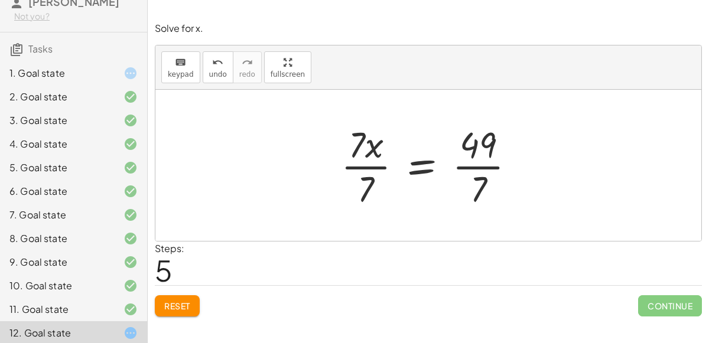
click at [362, 171] on div at bounding box center [433, 165] width 196 height 91
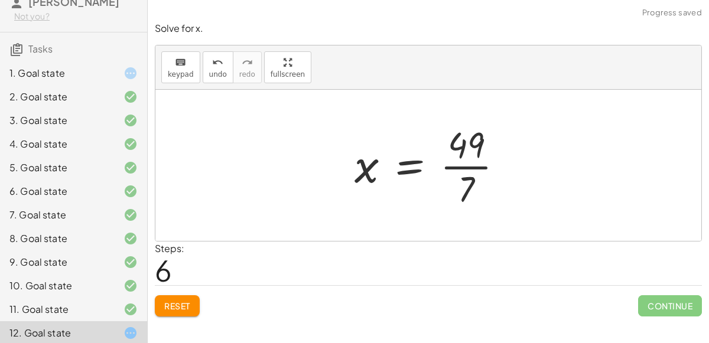
click at [489, 164] on div at bounding box center [434, 165] width 170 height 91
